Goal: Find specific page/section: Find specific page/section

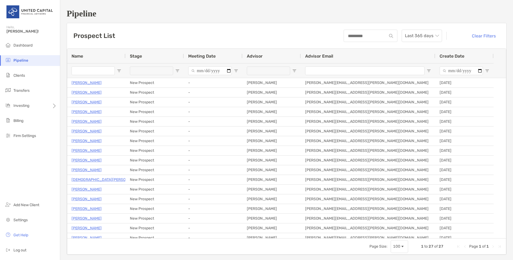
click at [353, 7] on div "Pipeline Prospect List Last 365 days Clear Filters 1 to 27 of 27. Page 1 of 1 N…" at bounding box center [286, 131] width 453 height 263
click at [23, 77] on span "Clients" at bounding box center [19, 75] width 12 height 5
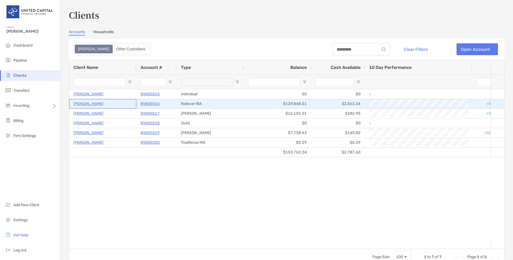
click at [83, 103] on p "[PERSON_NAME]" at bounding box center [88, 103] width 30 height 7
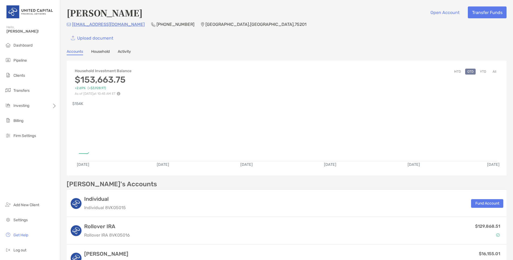
click at [126, 51] on link "Activity" at bounding box center [124, 52] width 13 height 6
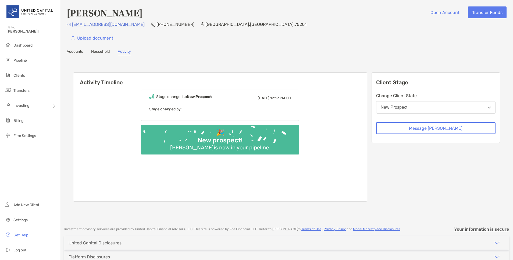
click at [99, 51] on link "Household" at bounding box center [100, 52] width 19 height 6
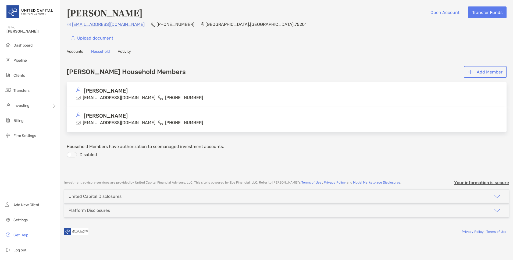
click at [74, 51] on link "Accounts" at bounding box center [75, 52] width 16 height 6
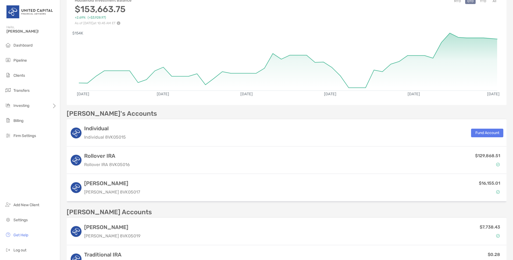
scroll to position [72, 0]
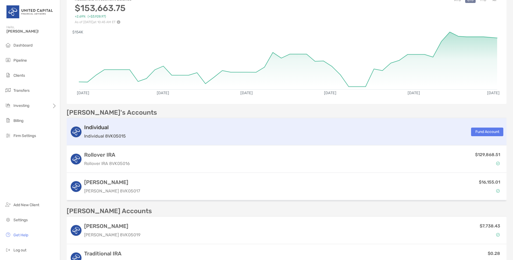
click at [101, 131] on div "Individual Individual 8VK05015" at bounding box center [105, 131] width 42 height 15
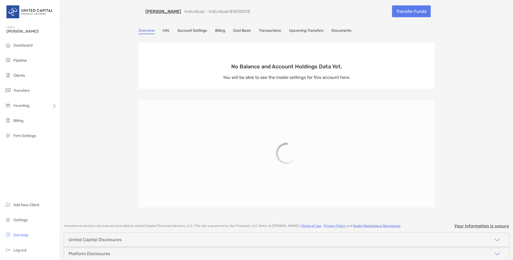
click at [219, 29] on link "Billing" at bounding box center [220, 31] width 10 height 6
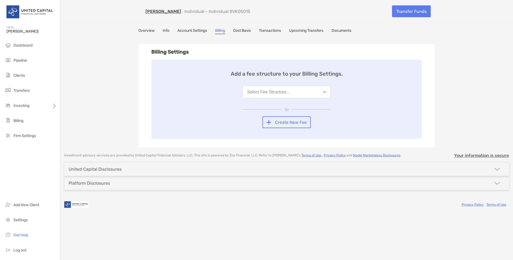
click at [102, 80] on div "[PERSON_NAME] Individual - Individual 8VK05015 Transfer Funds Overview Info Acc…" at bounding box center [286, 73] width 453 height 147
click at [146, 30] on link "Overview" at bounding box center [147, 31] width 16 height 6
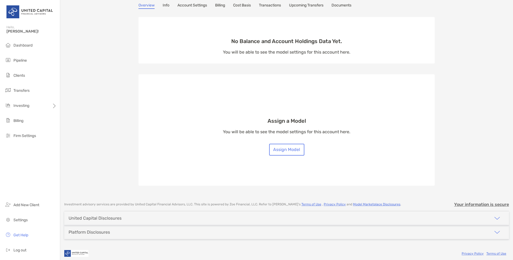
scroll to position [30, 0]
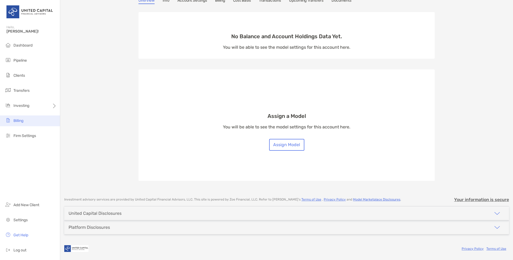
click at [17, 119] on span "Billing" at bounding box center [18, 120] width 10 height 5
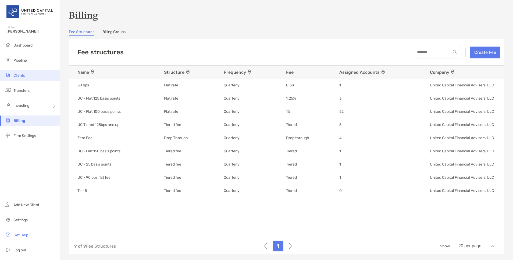
click at [19, 76] on span "Clients" at bounding box center [19, 75] width 12 height 5
